Goal: Register for event/course

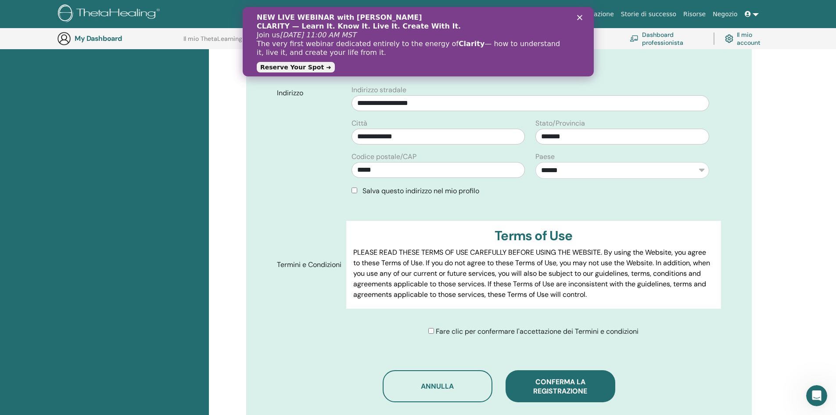
scroll to position [372, 0]
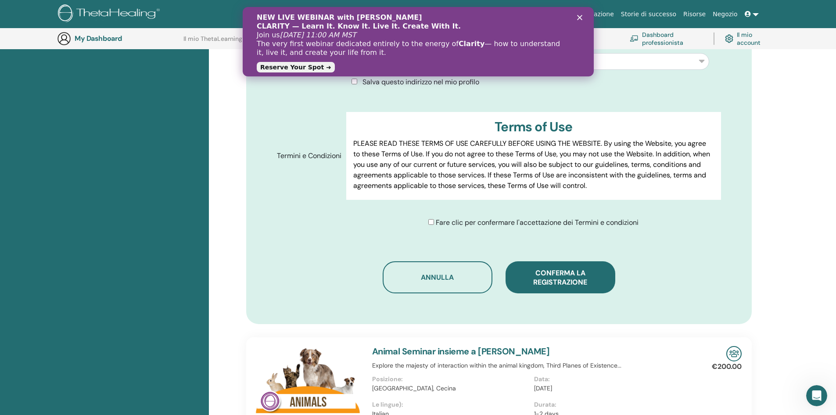
click at [542, 283] on span "Conferma la registrazione" at bounding box center [560, 277] width 54 height 18
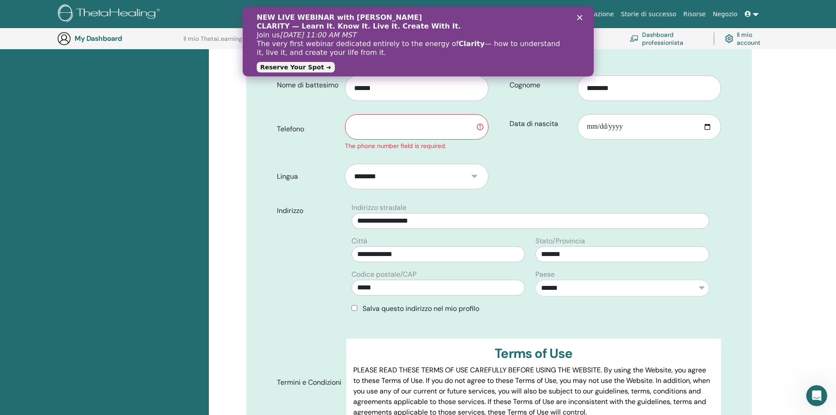
scroll to position [153, 0]
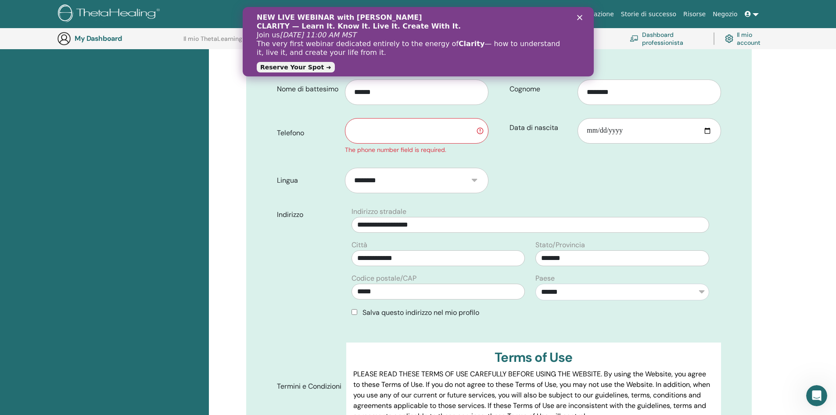
click at [425, 131] on input "text" at bounding box center [416, 130] width 143 height 25
type input "**********"
click at [294, 249] on div "Indirizzo" at bounding box center [308, 265] width 76 height 118
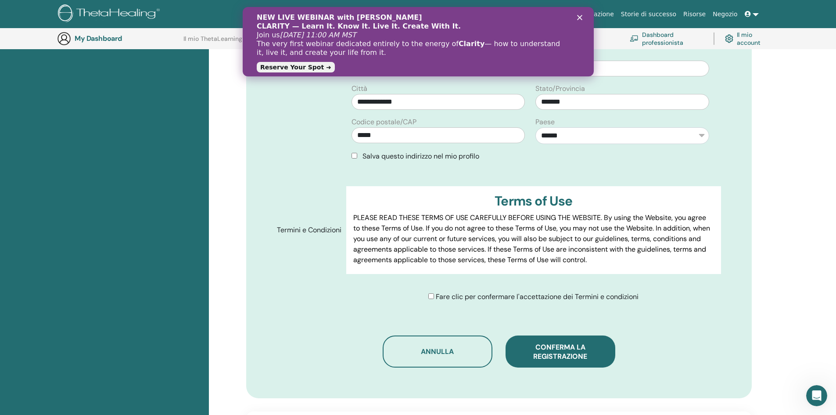
scroll to position [328, 0]
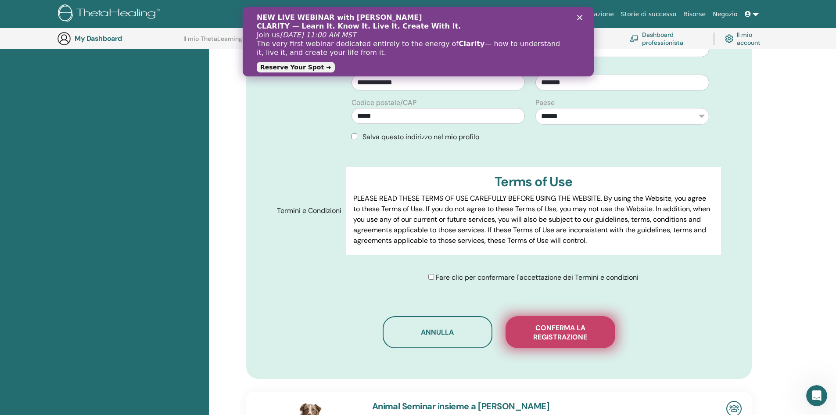
click at [570, 326] on span "Conferma la registrazione" at bounding box center [561, 332] width 88 height 18
